Goal: Information Seeking & Learning: Find specific fact

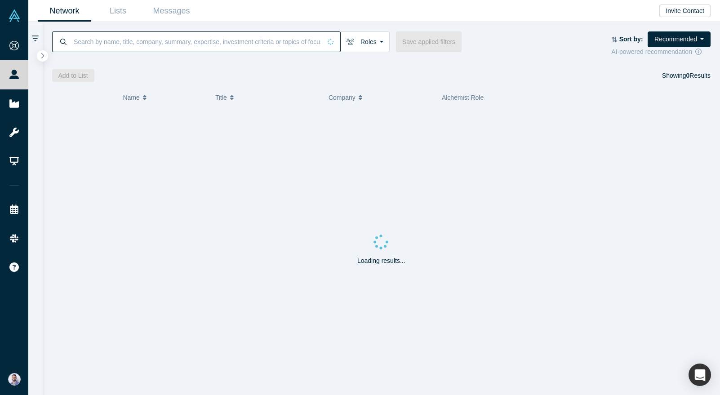
click at [123, 41] on input at bounding box center [197, 41] width 248 height 21
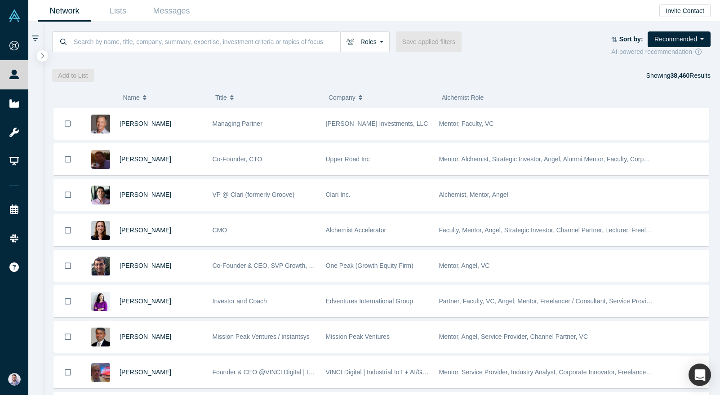
click at [49, 106] on div "( 0 ) Name Title Company Alchemist Role [PERSON_NAME] Managing Partner [PERSON_…" at bounding box center [381, 238] width 677 height 313
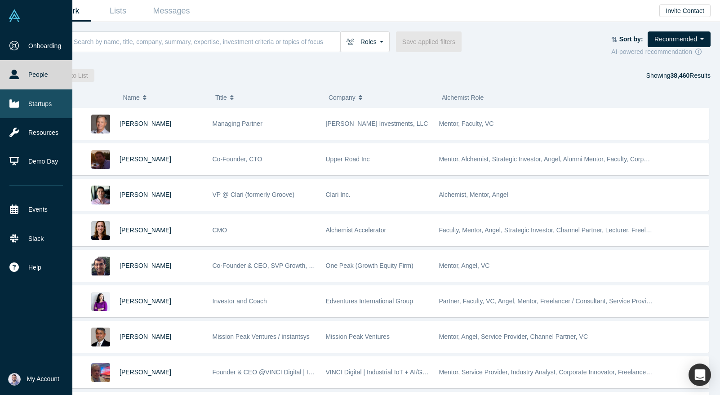
click at [15, 102] on icon at bounding box center [13, 103] width 9 height 9
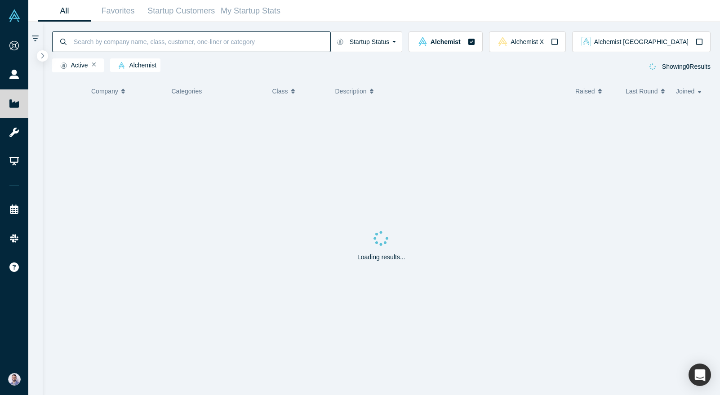
click at [138, 49] on input at bounding box center [201, 41] width 257 height 21
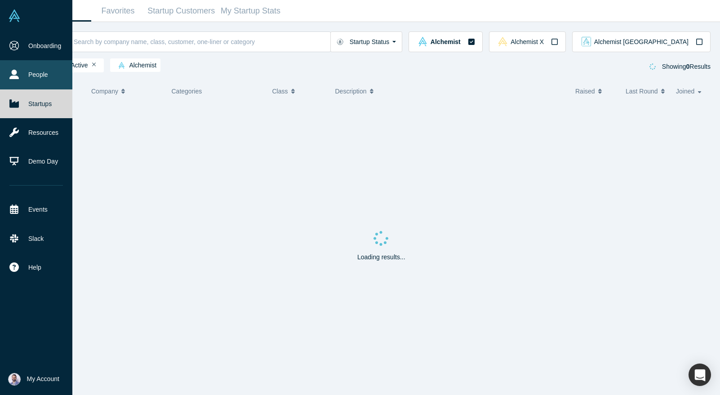
click at [21, 80] on link "People" at bounding box center [36, 74] width 72 height 29
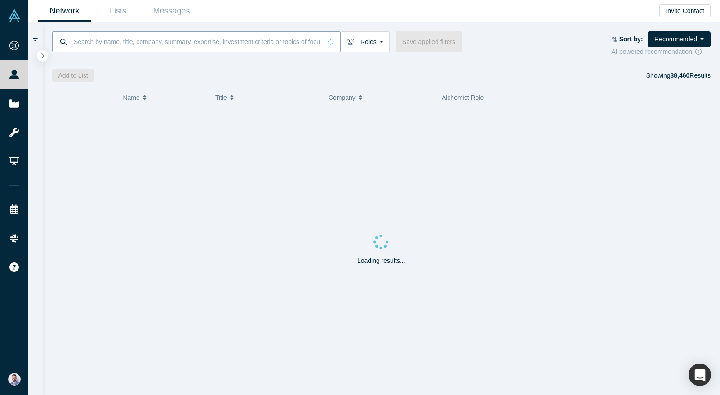
click at [153, 47] on input at bounding box center [197, 41] width 248 height 21
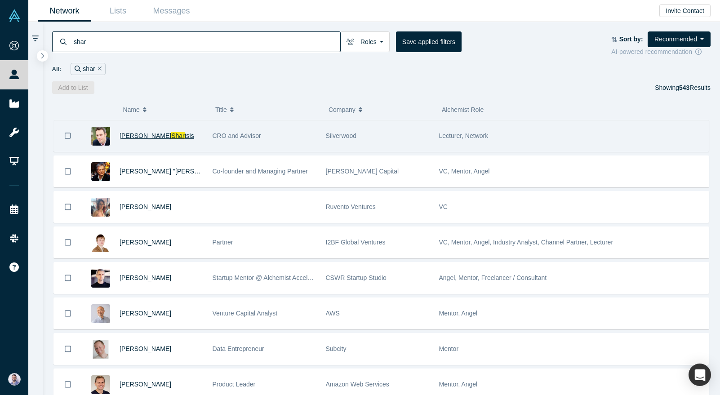
type input "shar"
click at [171, 133] on span "Shar" at bounding box center [177, 135] width 13 height 7
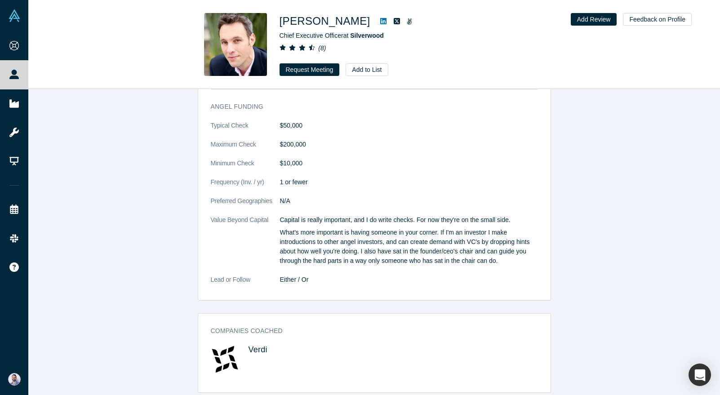
scroll to position [928, 0]
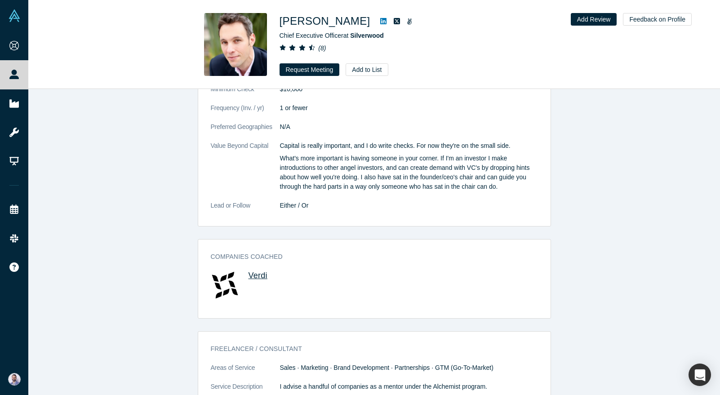
click at [252, 275] on span "Verdi" at bounding box center [257, 275] width 19 height 9
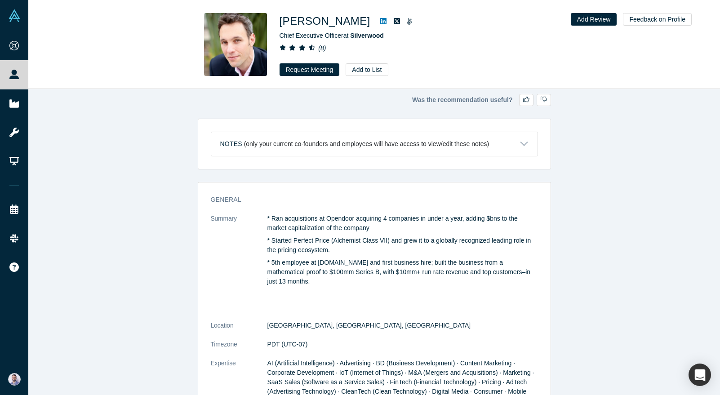
click at [322, 49] on icon "( 8 )" at bounding box center [322, 47] width 8 height 7
click at [389, 18] on link at bounding box center [382, 21] width 13 height 11
click at [407, 54] on div "[PERSON_NAME] Chief Executive Officer at [GEOGRAPHIC_DATA] ( 8 ) Request Meetin…" at bounding box center [405, 44] width 252 height 63
click at [376, 134] on button "Notes (only your current co-founders and employees will have access to view/edi…" at bounding box center [374, 144] width 326 height 24
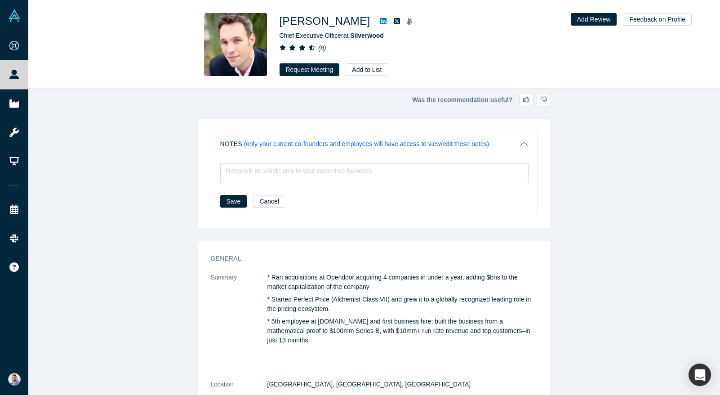
click at [376, 134] on button "Notes (only your current co-founders and employees will have access to view/edi…" at bounding box center [374, 144] width 326 height 24
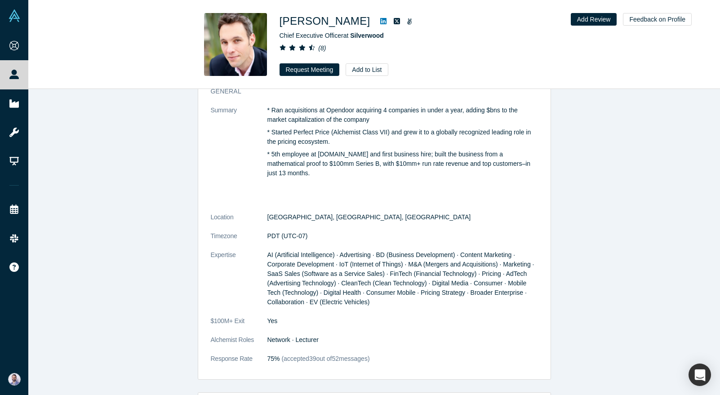
scroll to position [115, 0]
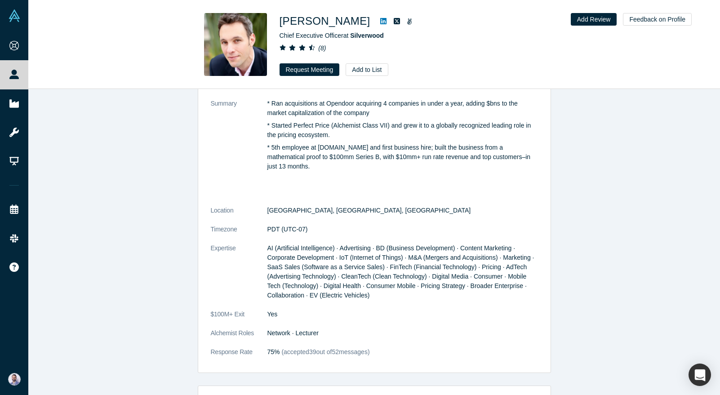
click at [386, 256] on span "AI (Artificial Intelligence) · Advertising · BD (Business Development) · Conten…" at bounding box center [400, 271] width 267 height 54
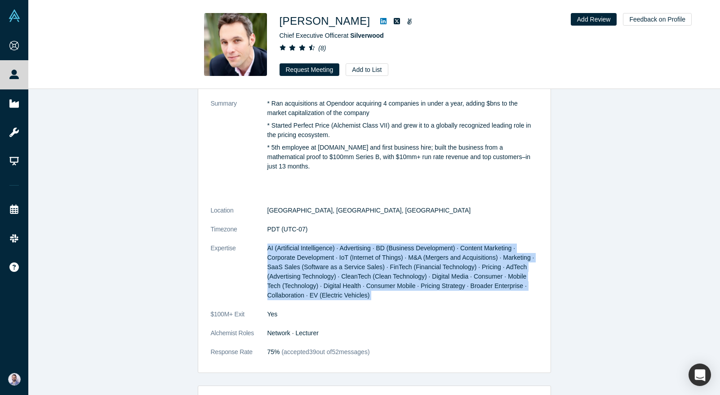
click at [386, 256] on span "AI (Artificial Intelligence) · Advertising · BD (Business Development) · Conten…" at bounding box center [400, 271] width 267 height 54
